Goal: Task Accomplishment & Management: Manage account settings

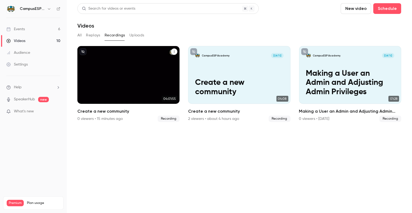
click at [128, 79] on p "Create a new community" at bounding box center [128, 87] width 89 height 19
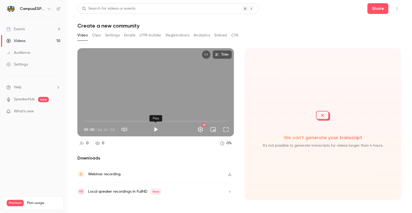
click at [156, 130] on button "Play" at bounding box center [156, 129] width 11 height 11
click at [155, 129] on button "Pause" at bounding box center [156, 129] width 11 height 11
click at [89, 122] on span "08:04" at bounding box center [156, 121] width 144 height 9
click at [157, 130] on button "Play" at bounding box center [156, 129] width 11 height 11
click at [146, 121] on span "08:09" at bounding box center [156, 121] width 144 height 9
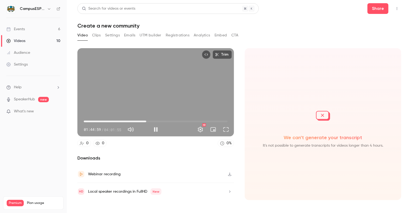
click at [167, 121] on span "01:44:59" at bounding box center [156, 121] width 144 height 9
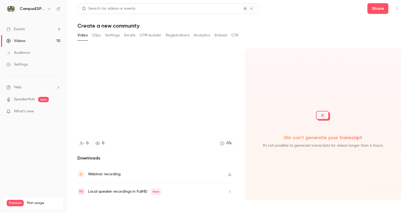
type input "****"
click at [25, 38] on div "Videos" at bounding box center [15, 40] width 19 height 5
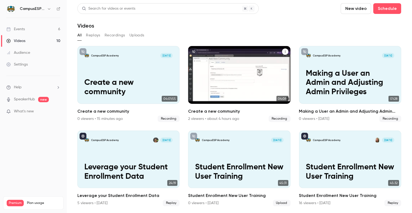
click at [243, 71] on div "CampusESP Academy [DATE] Create a new community" at bounding box center [239, 75] width 102 height 58
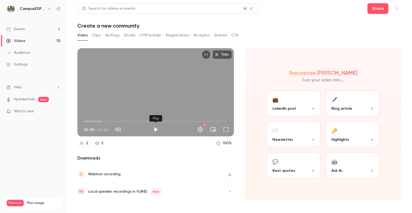
click at [155, 129] on button "Play" at bounding box center [156, 129] width 11 height 11
click at [108, 119] on span "00:02" at bounding box center [156, 121] width 144 height 9
click at [90, 120] on span "00:42" at bounding box center [156, 121] width 144 height 9
click at [155, 129] on button "Pause" at bounding box center [156, 129] width 11 height 11
type input "*****"
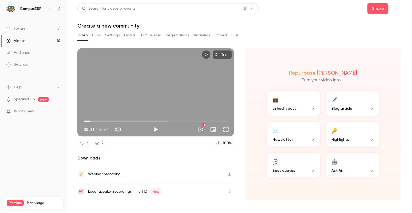
click at [225, 122] on span "00:11" at bounding box center [156, 121] width 144 height 9
click at [19, 40] on div "Videos" at bounding box center [15, 40] width 19 height 5
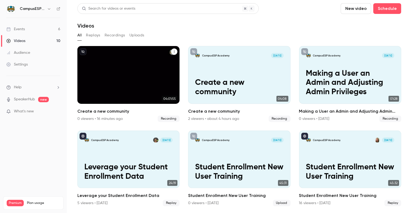
click at [173, 51] on icon "Create a new community" at bounding box center [174, 51] width 3 height 3
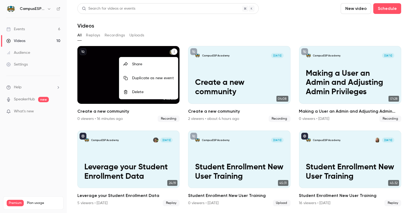
click at [147, 90] on div "Delete" at bounding box center [153, 91] width 42 height 5
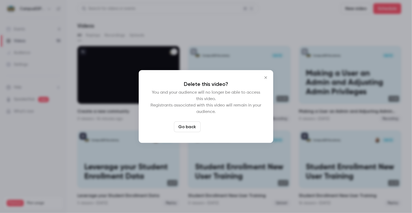
click at [225, 126] on button "Delete video" at bounding box center [221, 126] width 36 height 11
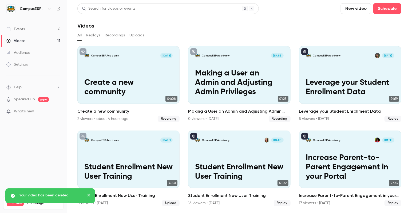
click at [22, 41] on div "Videos" at bounding box center [15, 40] width 19 height 5
click at [111, 36] on button "Recordings" at bounding box center [115, 35] width 21 height 9
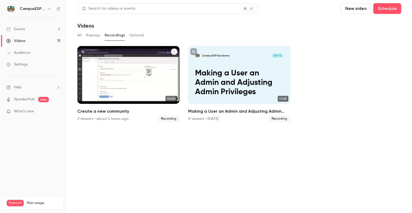
click at [137, 68] on div "CampusESP Academy [DATE] Create a new community" at bounding box center [128, 75] width 102 height 58
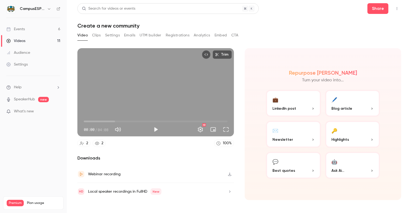
click at [202, 36] on button "Analytics" at bounding box center [202, 35] width 17 height 9
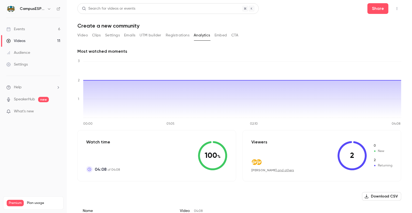
click at [20, 41] on div "Videos" at bounding box center [15, 40] width 19 height 5
